Goal: Task Accomplishment & Management: Manage account settings

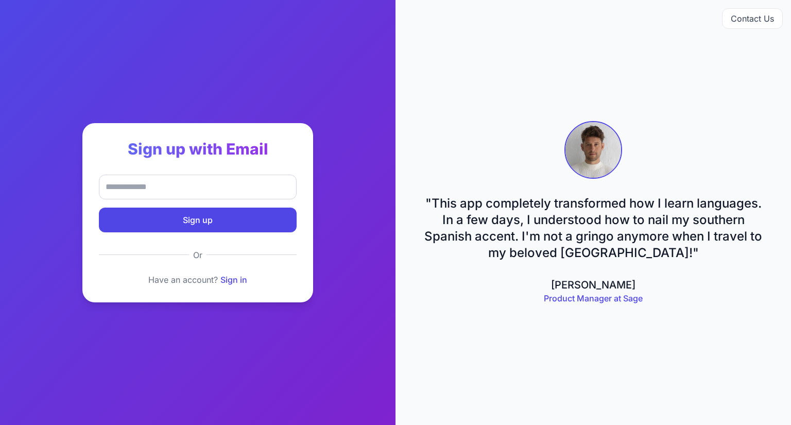
click at [237, 275] on link "Sign in" at bounding box center [233, 280] width 27 height 10
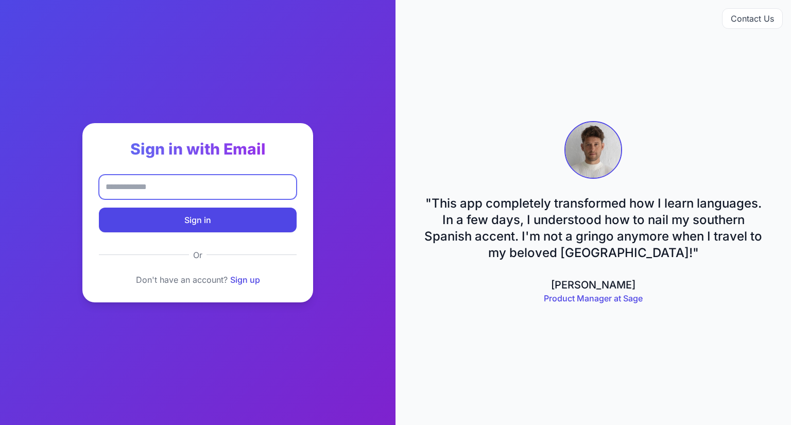
click at [253, 182] on input "email" at bounding box center [198, 187] width 198 height 25
type input "**********"
click at [231, 218] on button "Sign in" at bounding box center [198, 220] width 198 height 25
